Goal: Task Accomplishment & Management: Use online tool/utility

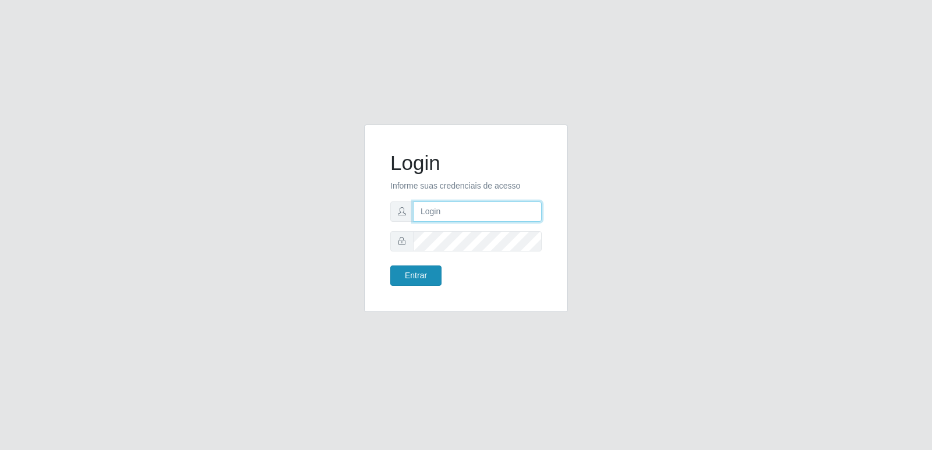
type input "[PERSON_NAME][EMAIL_ADDRESS][DOMAIN_NAME]"
click at [423, 268] on button "Entrar" at bounding box center [415, 276] width 51 height 20
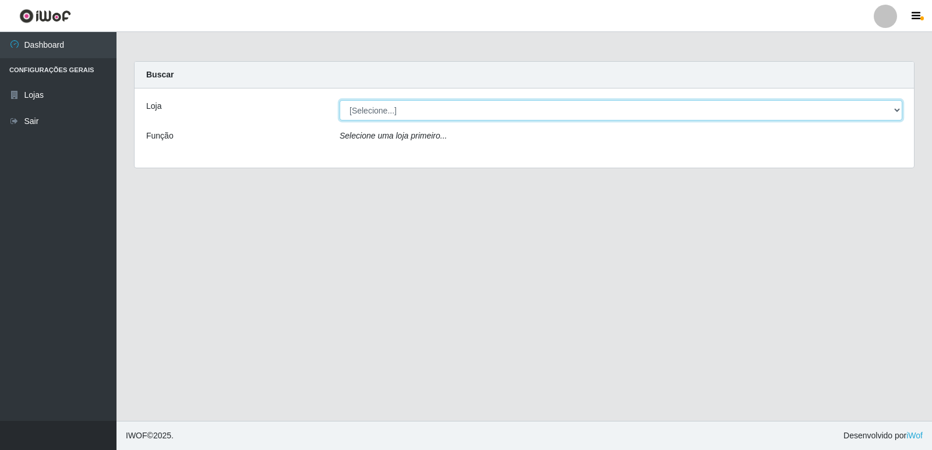
click at [894, 108] on select "[Selecione...] Hiper Queiroz - [GEOGRAPHIC_DATA] [GEOGRAPHIC_DATA] [GEOGRAPHIC_…" at bounding box center [620, 110] width 563 height 20
select select "516"
click at [339, 100] on select "[Selecione...] Hiper Queiroz - [GEOGRAPHIC_DATA] [GEOGRAPHIC_DATA] [GEOGRAPHIC_…" at bounding box center [620, 110] width 563 height 20
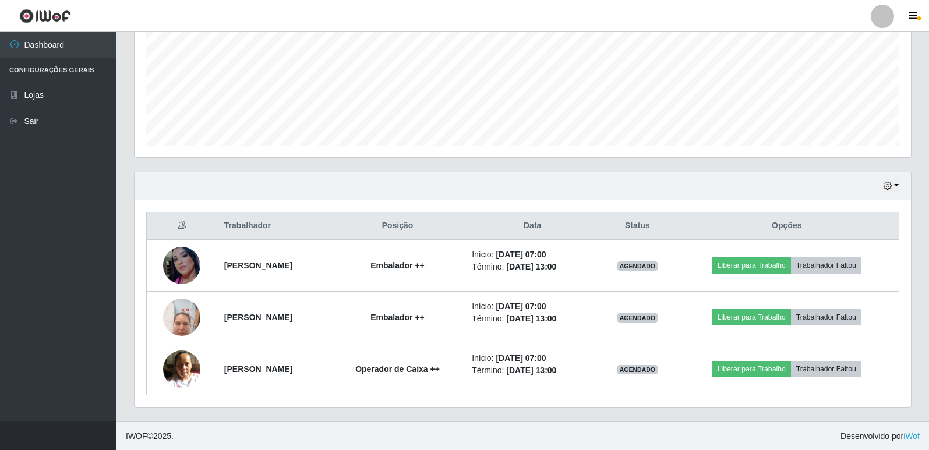
scroll to position [271, 0]
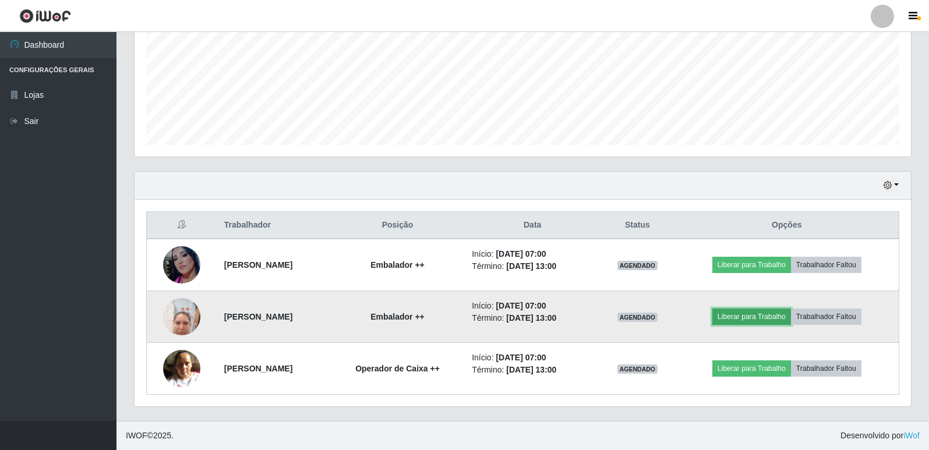
click at [751, 321] on button "Liberar para Trabalho" at bounding box center [751, 317] width 79 height 16
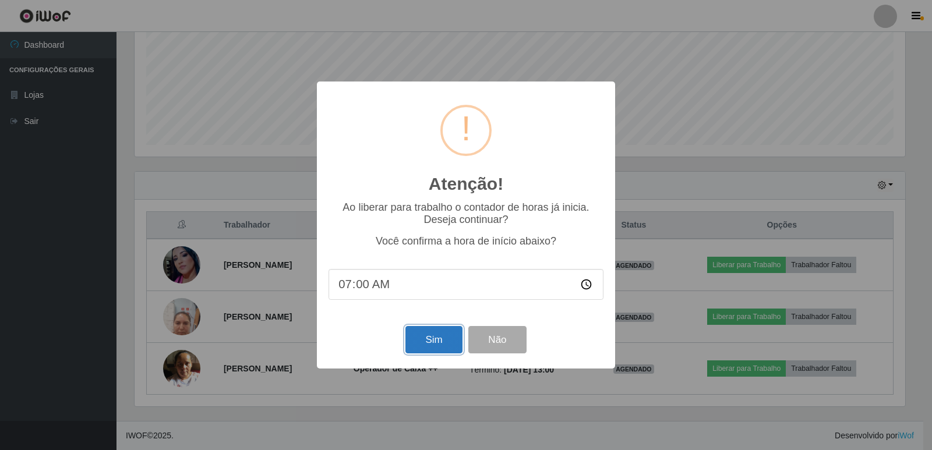
click at [437, 346] on button "Sim" at bounding box center [433, 339] width 56 height 27
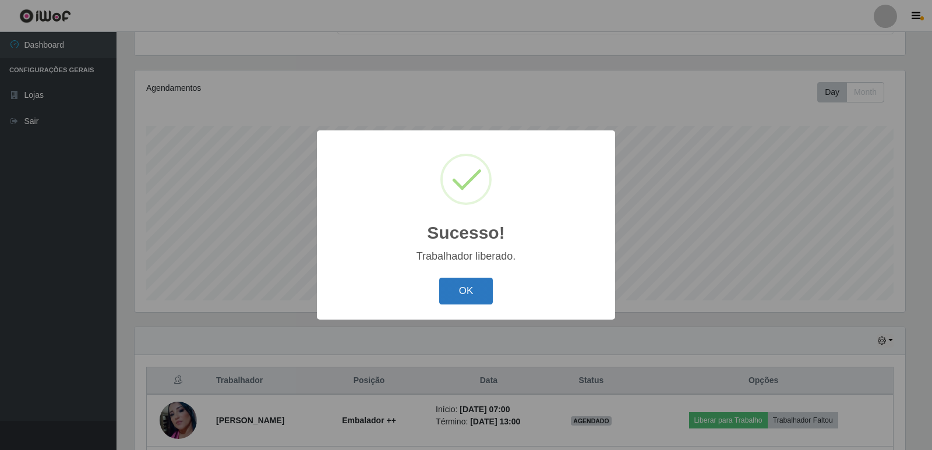
click at [464, 288] on button "OK" at bounding box center [466, 291] width 54 height 27
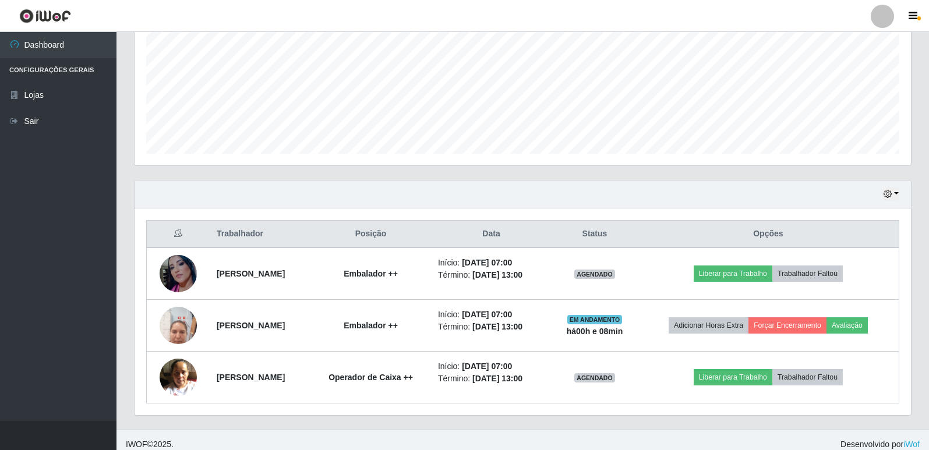
scroll to position [271, 0]
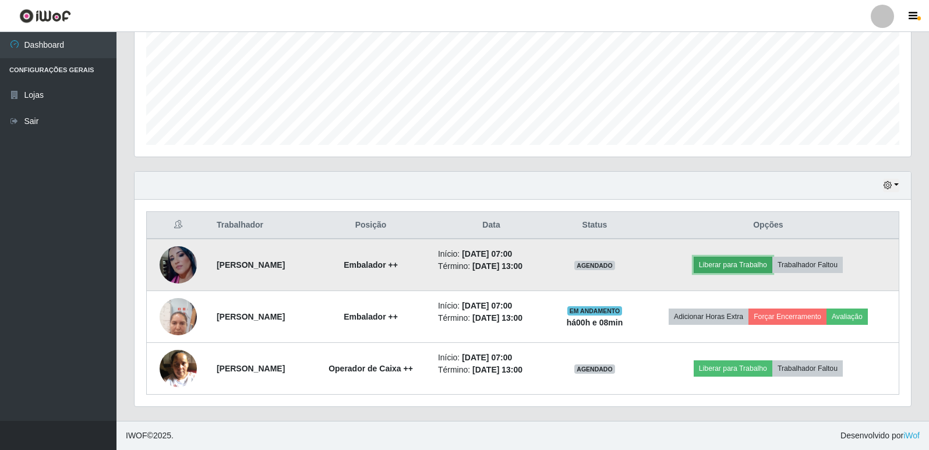
click at [743, 269] on button "Liberar para Trabalho" at bounding box center [733, 265] width 79 height 16
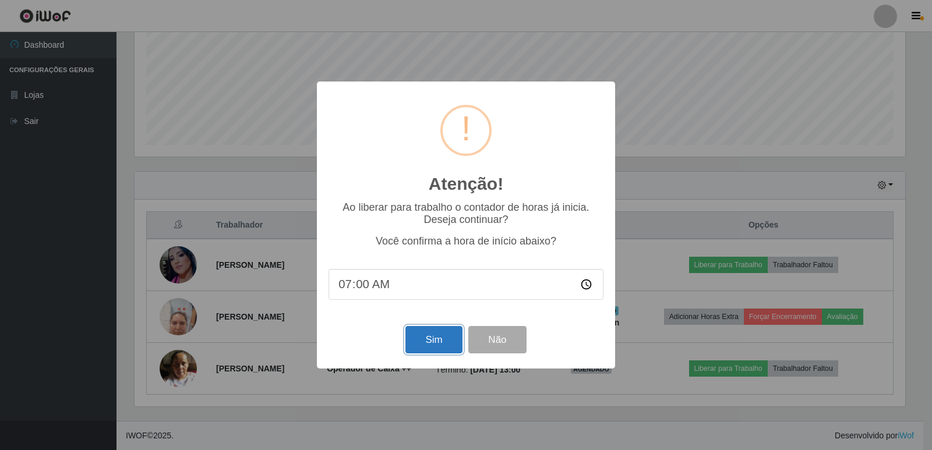
click at [430, 337] on button "Sim" at bounding box center [433, 339] width 56 height 27
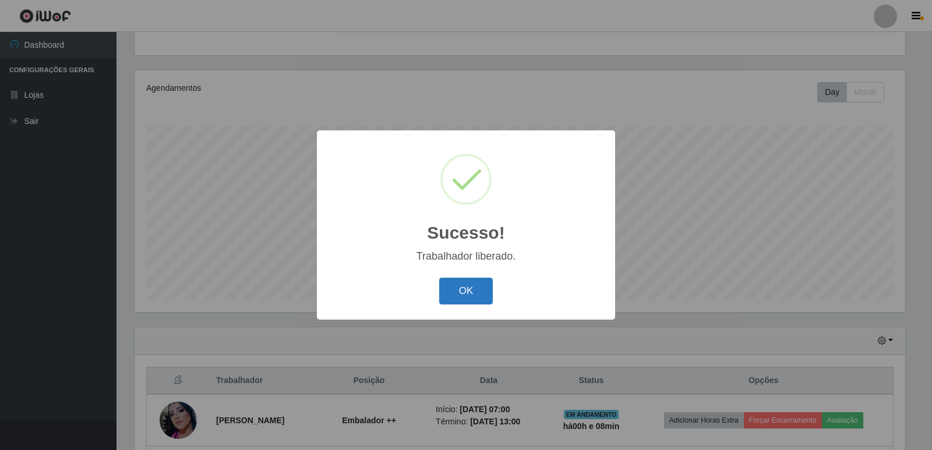
click at [474, 291] on button "OK" at bounding box center [466, 291] width 54 height 27
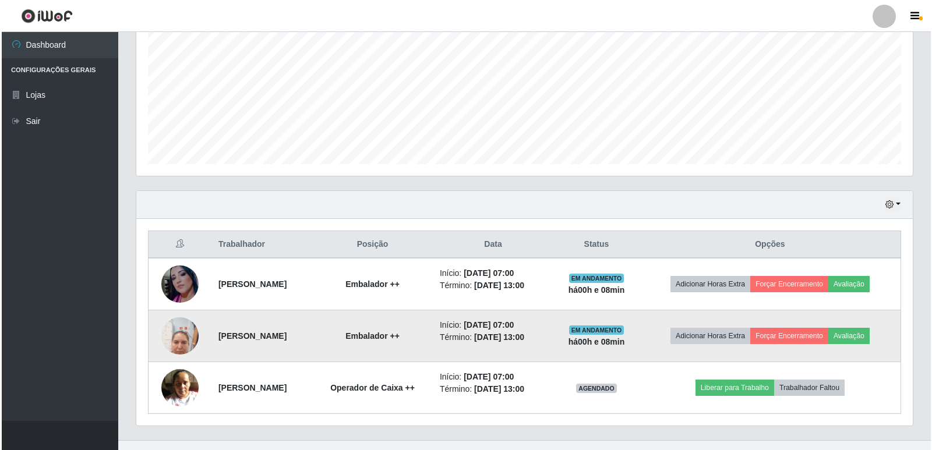
scroll to position [271, 0]
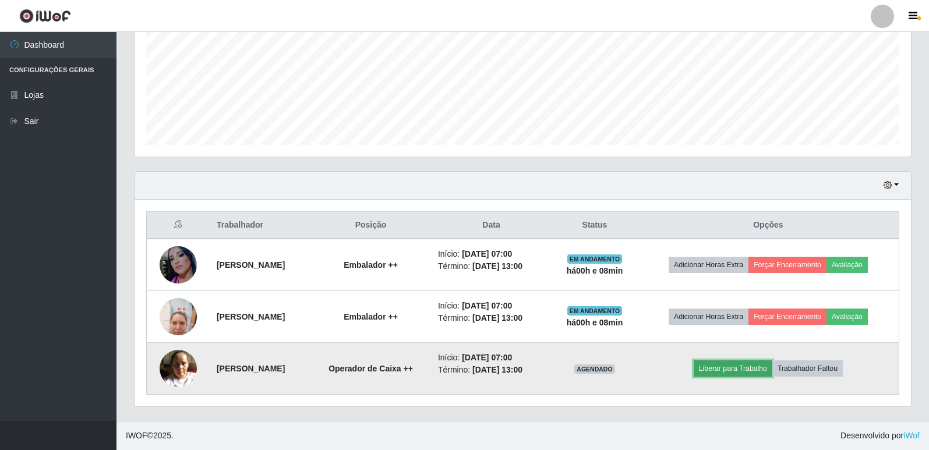
click at [751, 370] on button "Liberar para Trabalho" at bounding box center [733, 368] width 79 height 16
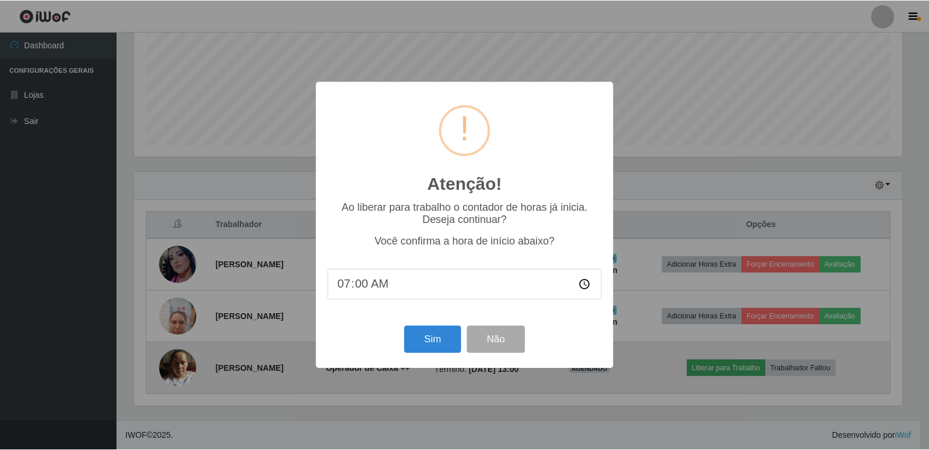
scroll to position [242, 770]
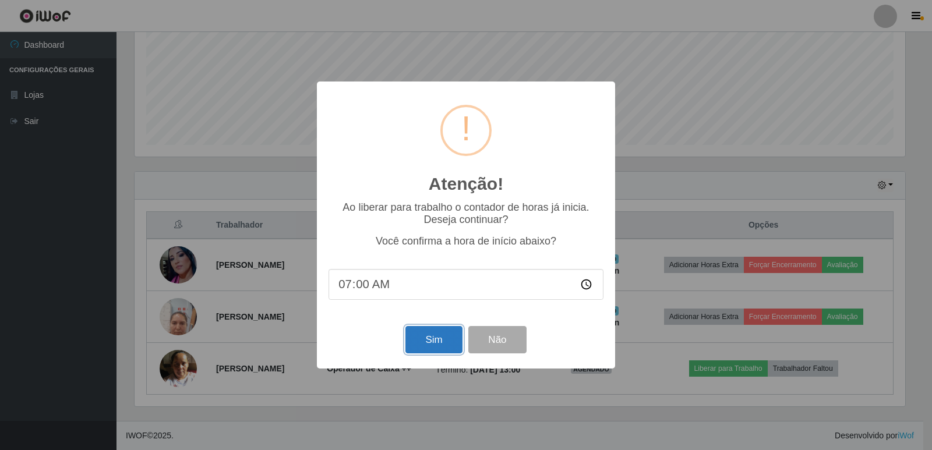
click at [450, 339] on button "Sim" at bounding box center [433, 339] width 56 height 27
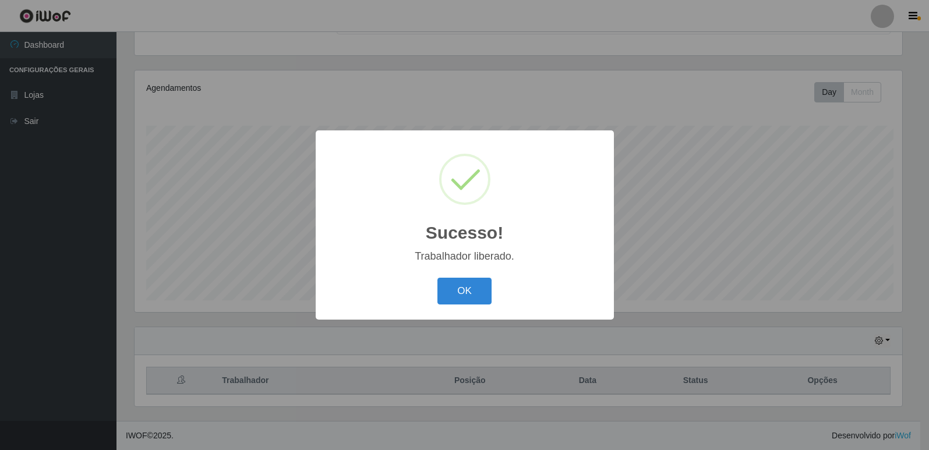
scroll to position [0, 0]
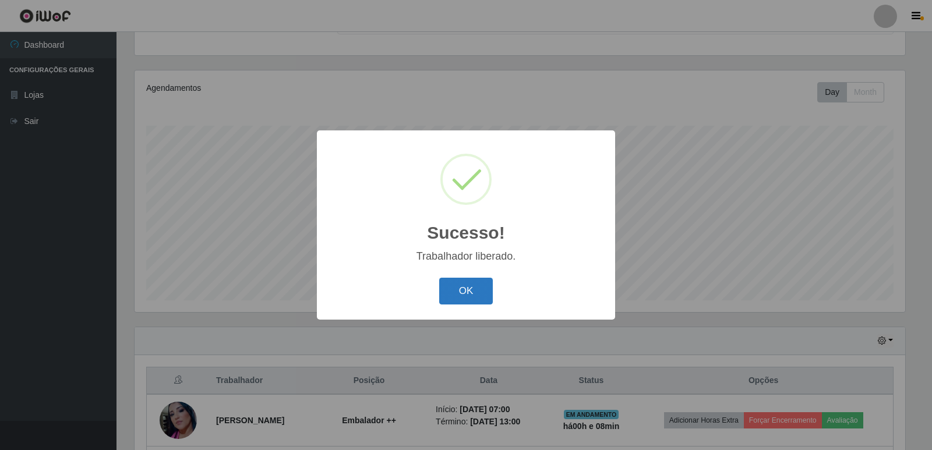
click at [480, 293] on button "OK" at bounding box center [466, 291] width 54 height 27
